Goal: Task Accomplishment & Management: Manage account settings

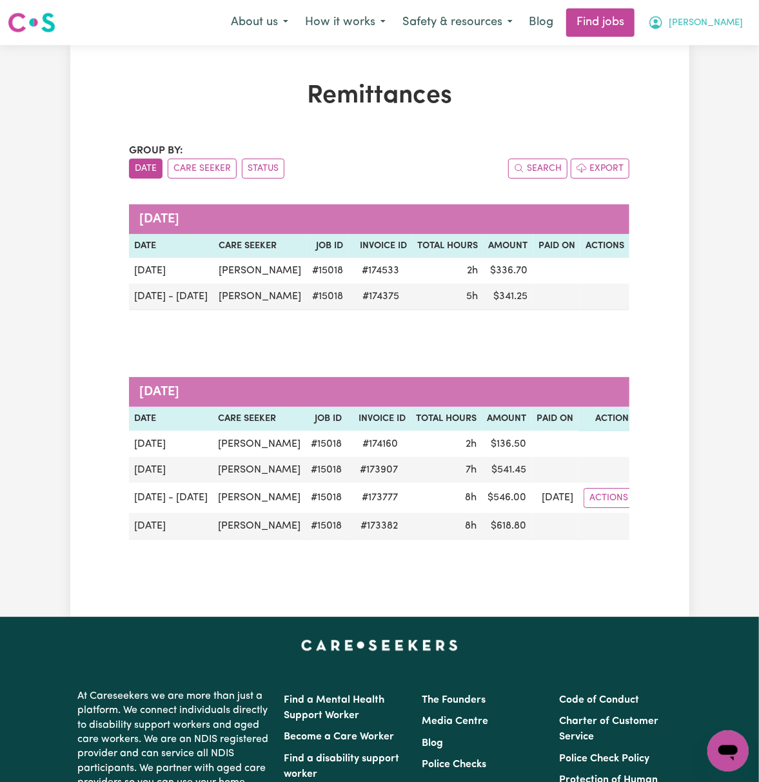
click at [726, 19] on button "[PERSON_NAME]" at bounding box center [696, 22] width 112 height 27
drag, startPoint x: 719, startPoint y: 32, endPoint x: 704, endPoint y: 92, distance: 61.0
click at [704, 92] on link "Logout" at bounding box center [700, 98] width 102 height 25
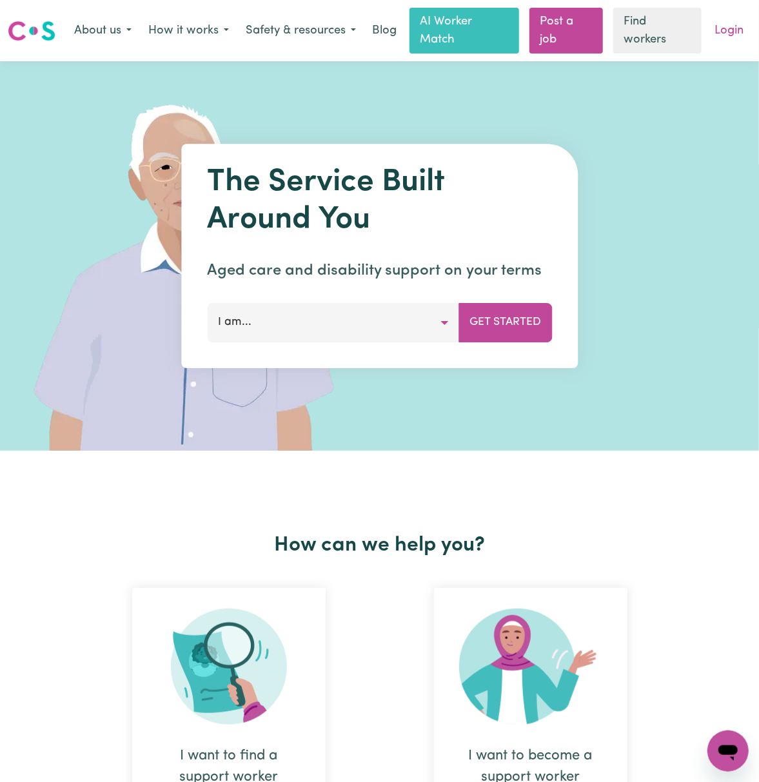
click at [730, 26] on link "Login" at bounding box center [729, 31] width 45 height 28
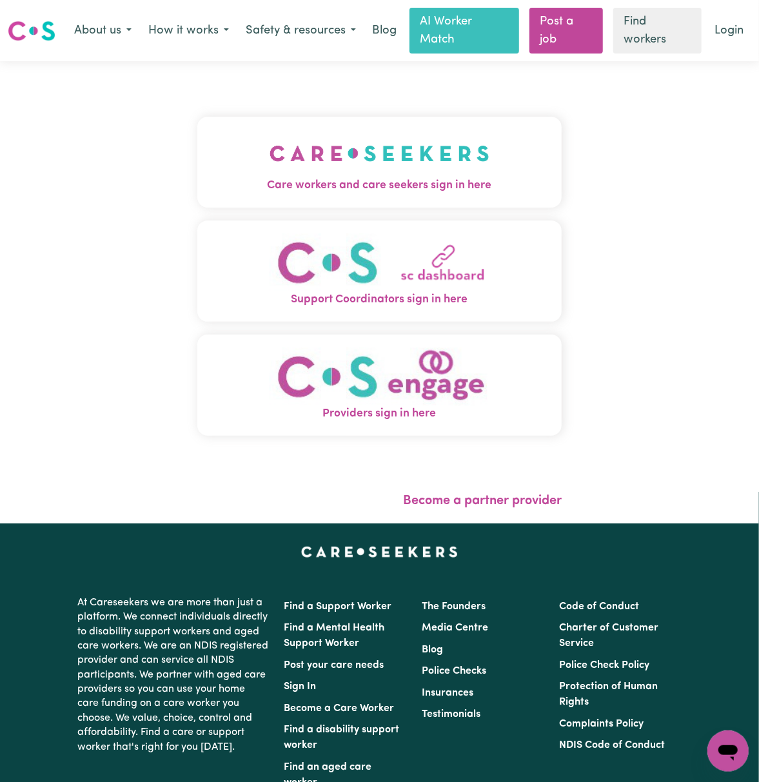
click at [310, 129] on button "Care workers and care seekers sign in here" at bounding box center [379, 162] width 364 height 90
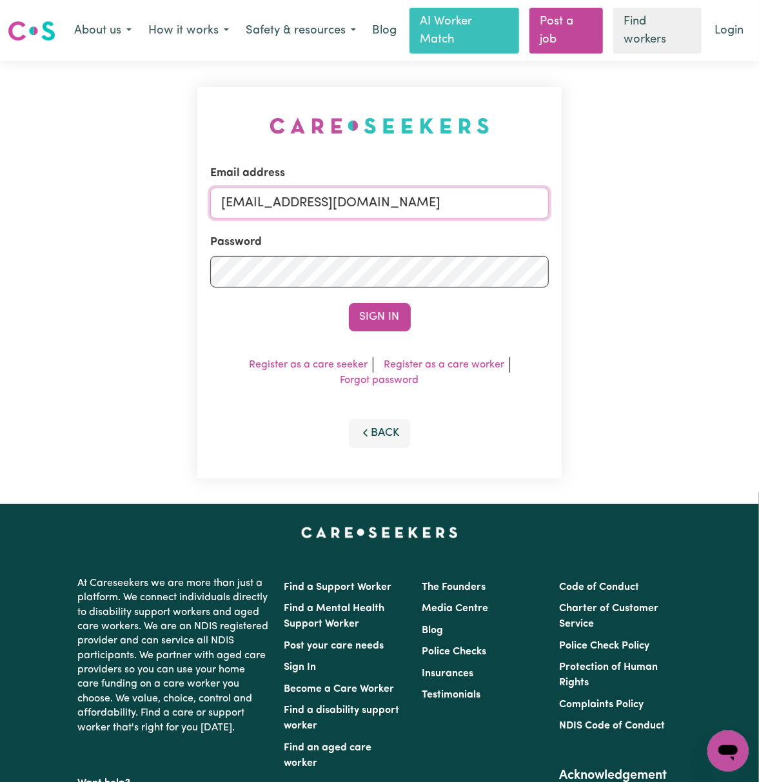
click at [325, 201] on input "[EMAIL_ADDRESS][DOMAIN_NAME]" at bounding box center [379, 203] width 339 height 31
drag, startPoint x: 289, startPoint y: 199, endPoint x: 730, endPoint y: 197, distance: 441.2
click at [730, 197] on div "Email address [EMAIL_ADDRESS][DOMAIN_NAME] Password Sign In Register as a care …" at bounding box center [379, 282] width 759 height 443
type input "[EMAIL_ADDRESS][DOMAIN_NAME]"
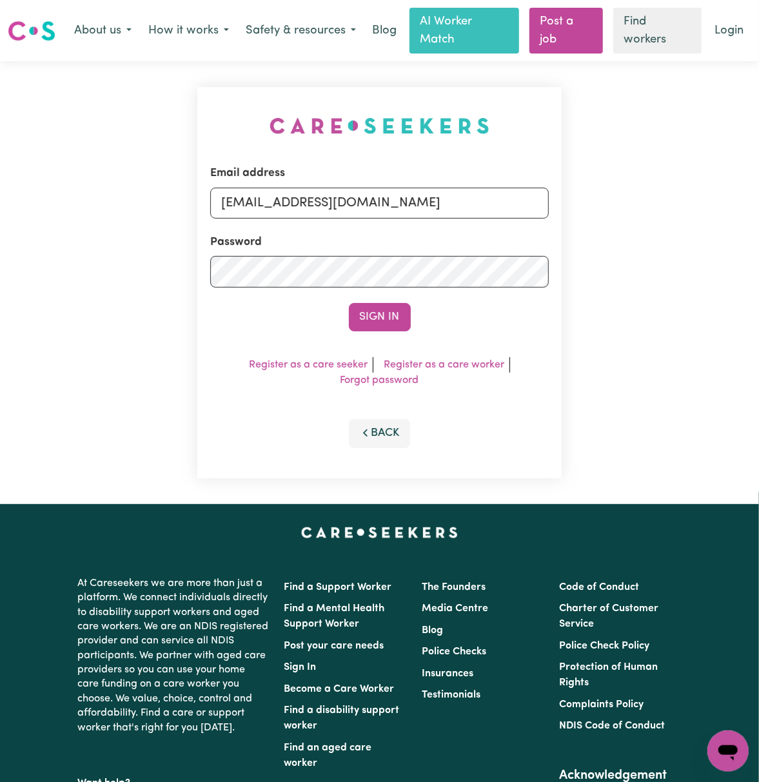
click at [349, 303] on button "Sign In" at bounding box center [380, 317] width 62 height 28
